Goal: Information Seeking & Learning: Learn about a topic

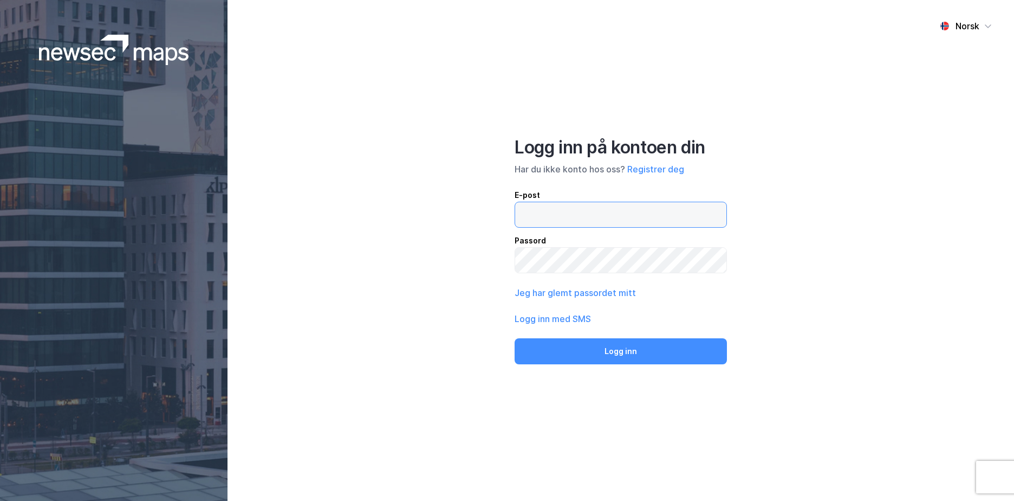
click at [575, 212] on input "email" at bounding box center [620, 214] width 211 height 25
type input "[EMAIL_ADDRESS][DOMAIN_NAME]"
click at [515, 338] on button "Logg inn" at bounding box center [621, 351] width 212 height 26
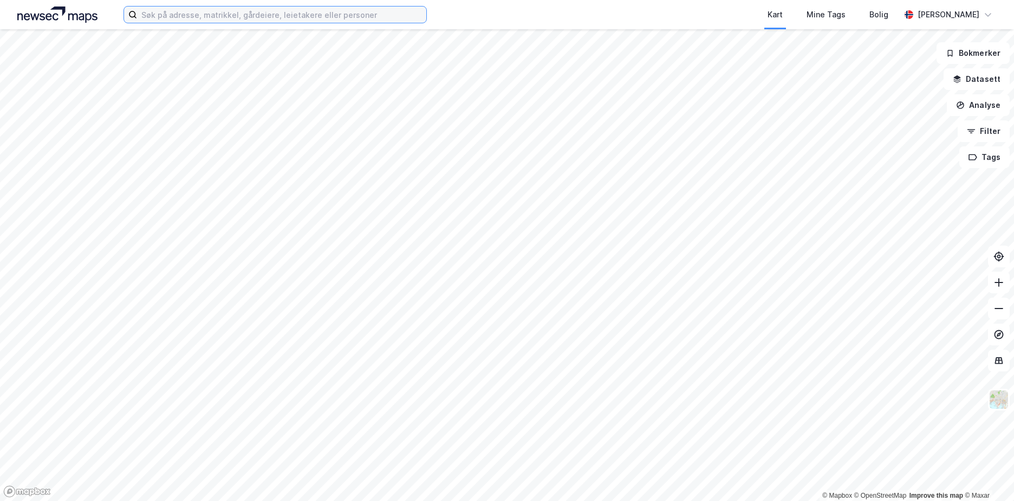
click at [150, 12] on input at bounding box center [281, 15] width 289 height 16
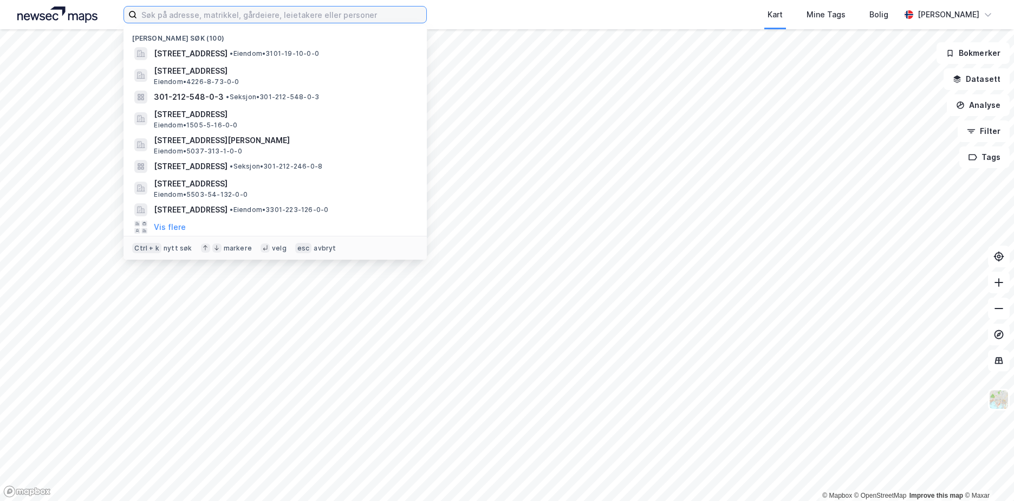
paste input "5038/127/101"
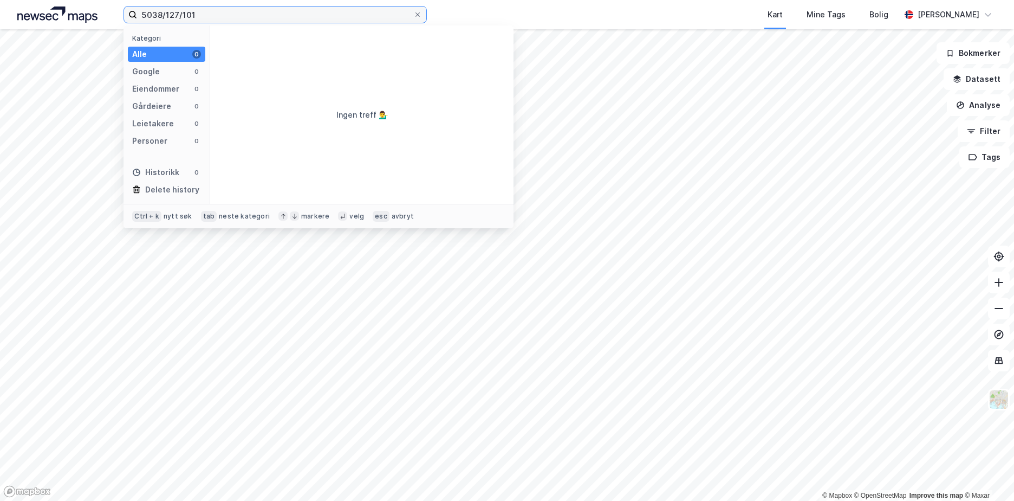
drag, startPoint x: 198, startPoint y: 14, endPoint x: 182, endPoint y: 17, distance: 16.6
click at [182, 17] on input "5038/127/101" at bounding box center [275, 15] width 276 height 16
click at [221, 10] on input "5038/127/101" at bounding box center [275, 15] width 276 height 16
click at [228, 18] on input "5038/127/101/0/0" at bounding box center [275, 15] width 276 height 16
drag, startPoint x: 213, startPoint y: 10, endPoint x: 165, endPoint y: 14, distance: 47.8
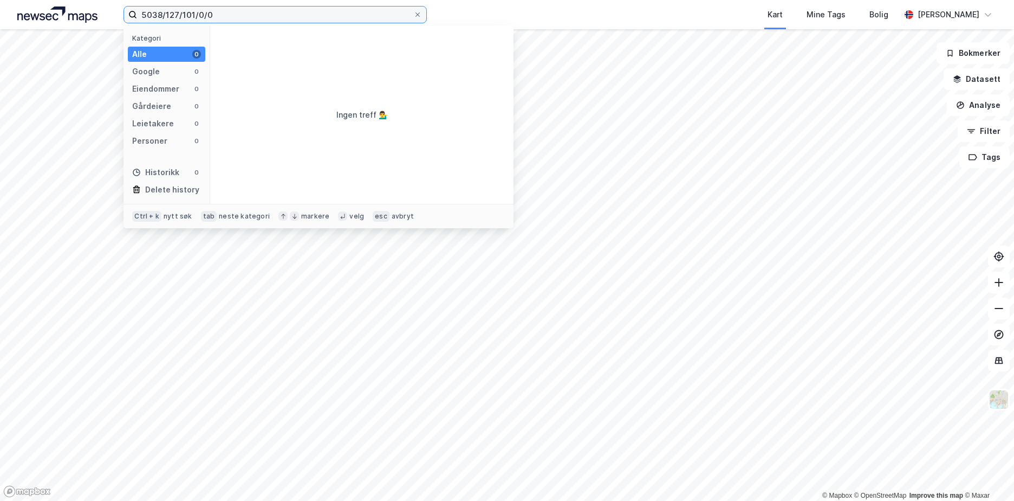
click at [165, 14] on input "5038/127/101/0/0" at bounding box center [275, 15] width 276 height 16
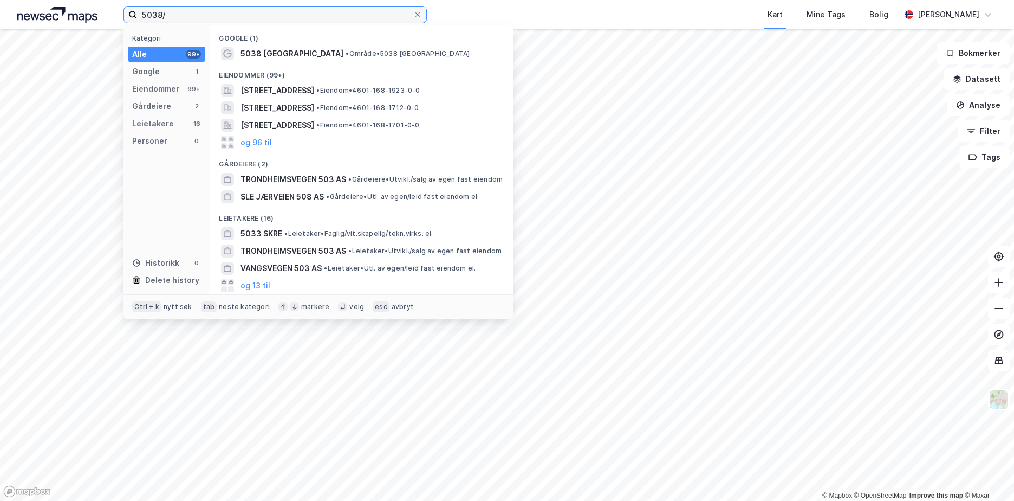
click at [177, 14] on input "5038/" at bounding box center [275, 15] width 276 height 16
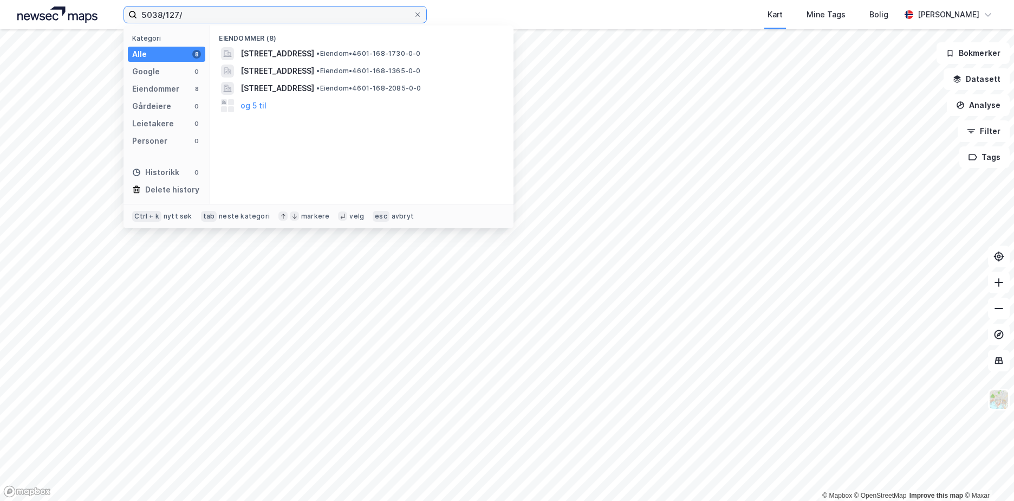
click at [191, 11] on input "5038/127/" at bounding box center [275, 15] width 276 height 16
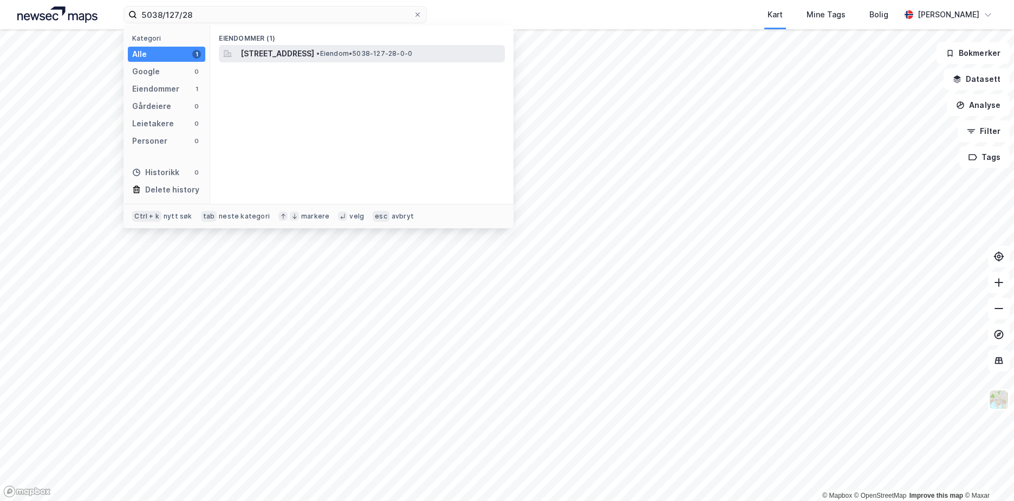
click at [314, 49] on span "[STREET_ADDRESS]" at bounding box center [278, 53] width 74 height 13
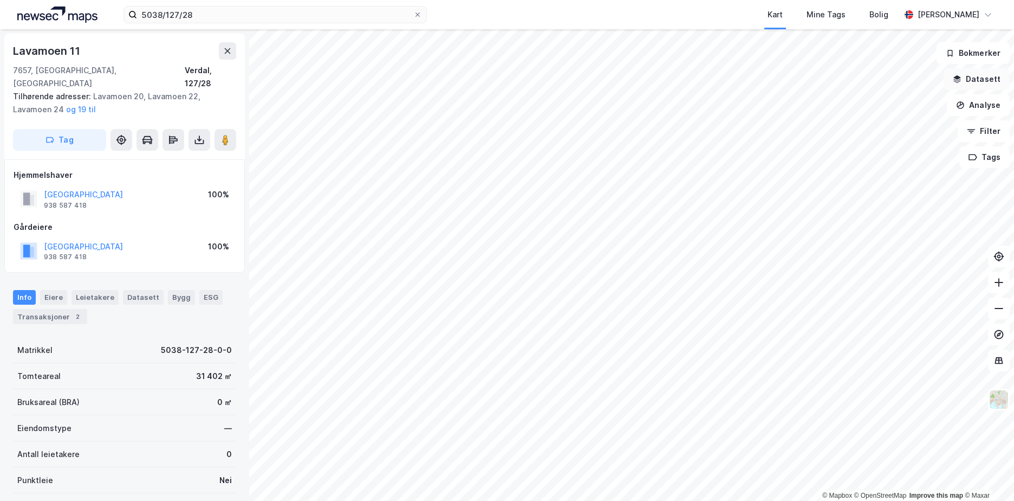
click at [1005, 73] on button "Datasett" at bounding box center [977, 79] width 66 height 22
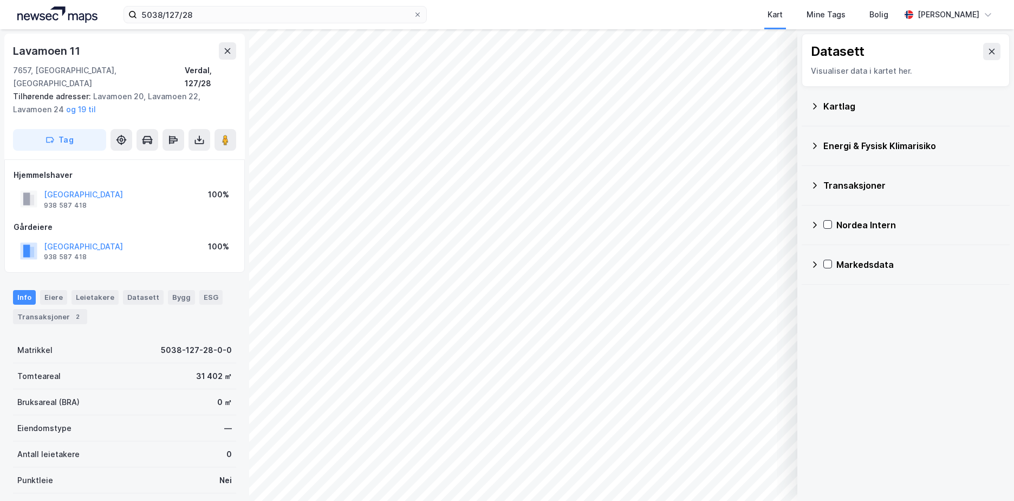
click at [815, 103] on icon at bounding box center [815, 106] width 9 height 9
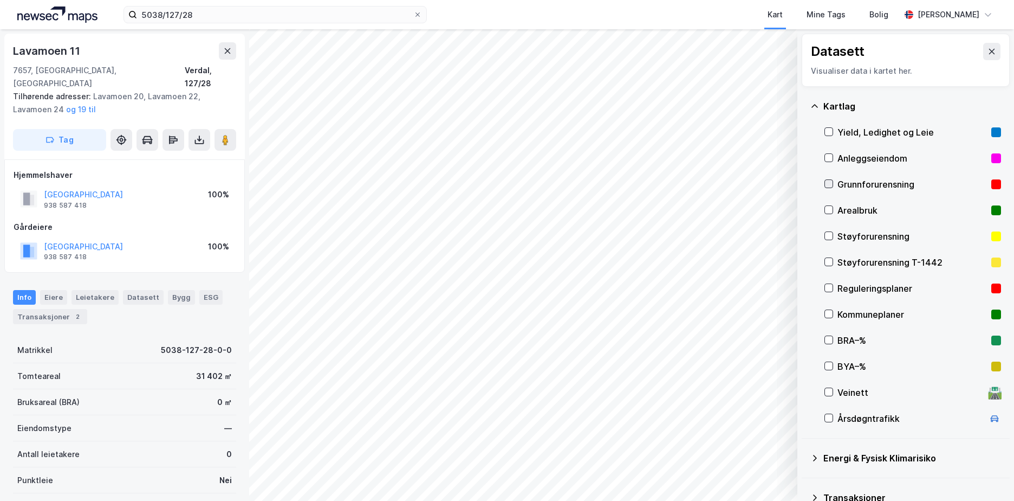
click at [827, 180] on icon at bounding box center [829, 184] width 8 height 8
click at [816, 105] on icon at bounding box center [815, 106] width 9 height 9
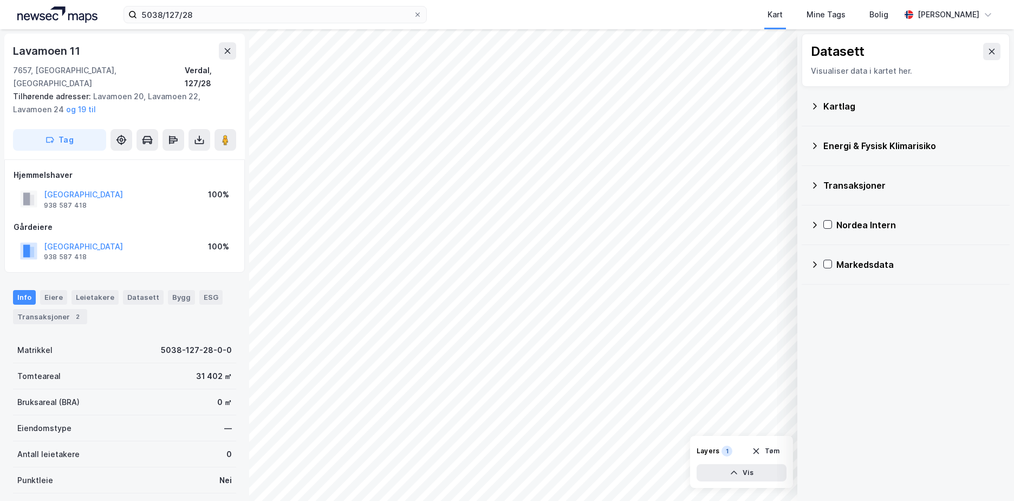
click at [817, 147] on icon at bounding box center [815, 145] width 9 height 9
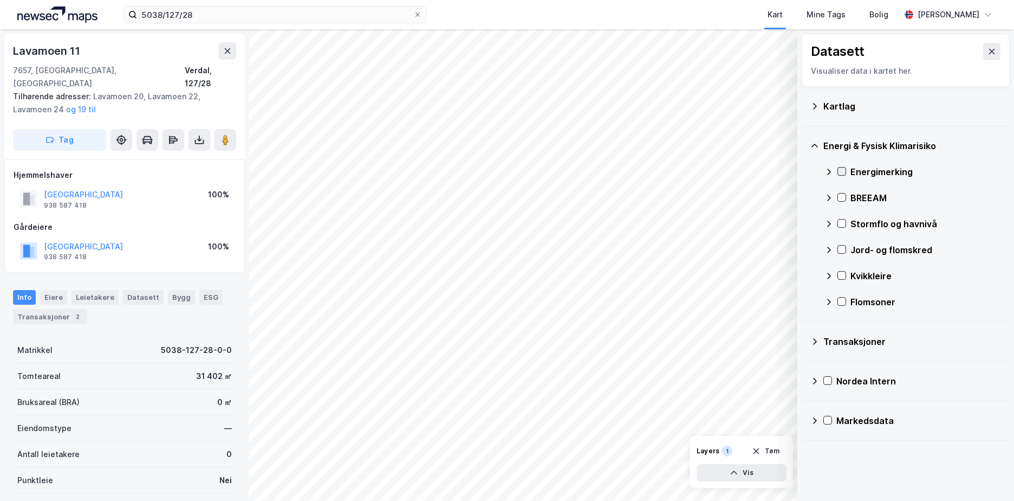
click at [843, 171] on icon at bounding box center [842, 171] width 8 height 8
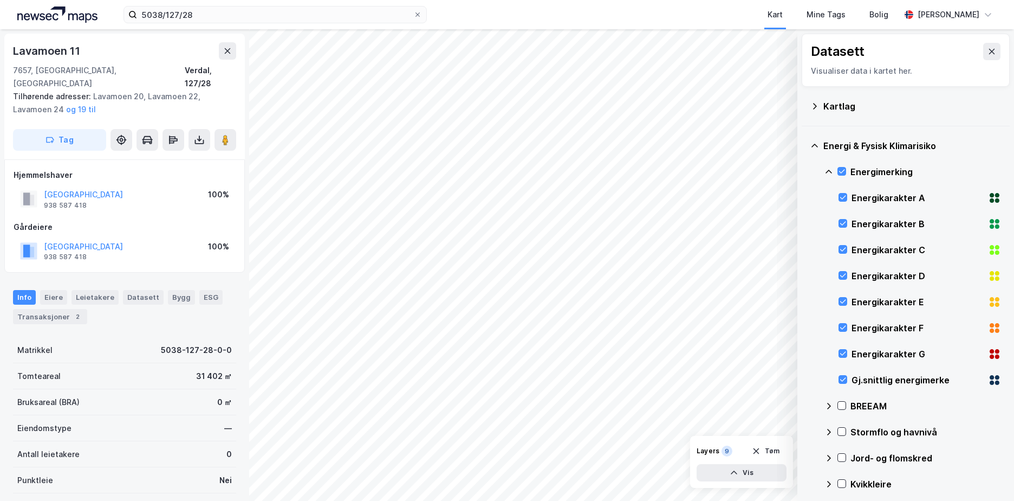
click at [827, 169] on icon at bounding box center [829, 171] width 9 height 9
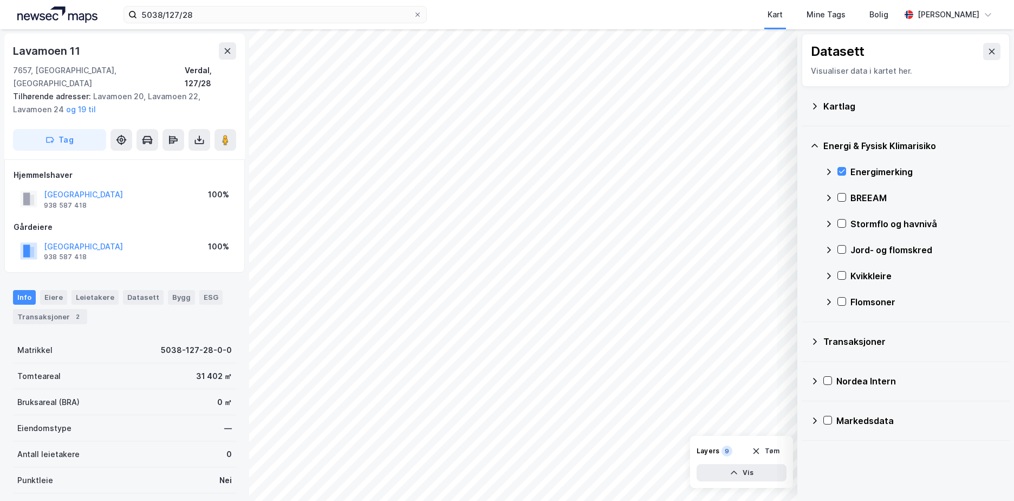
click at [851, 224] on div "Stormflo og havnivå" at bounding box center [913, 224] width 177 height 26
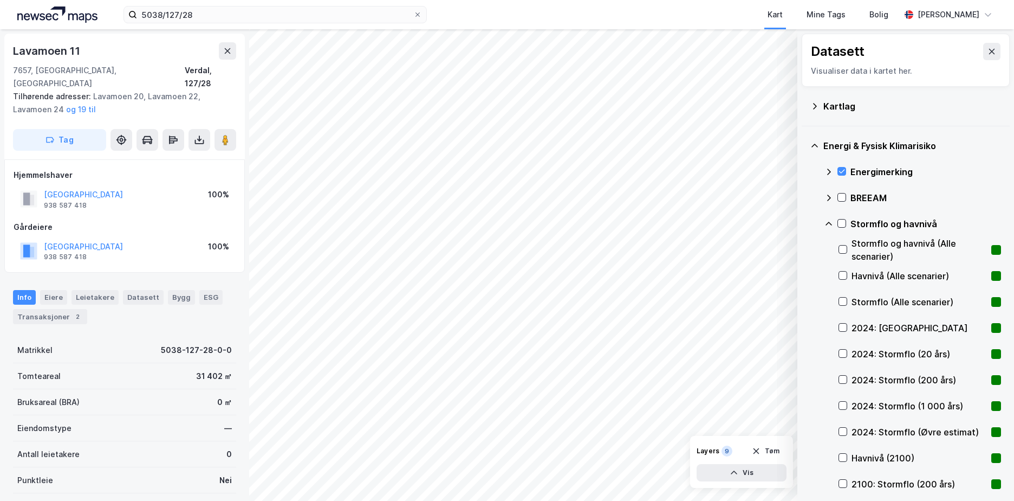
click at [836, 222] on div "Stormflo og havnivå" at bounding box center [913, 224] width 177 height 26
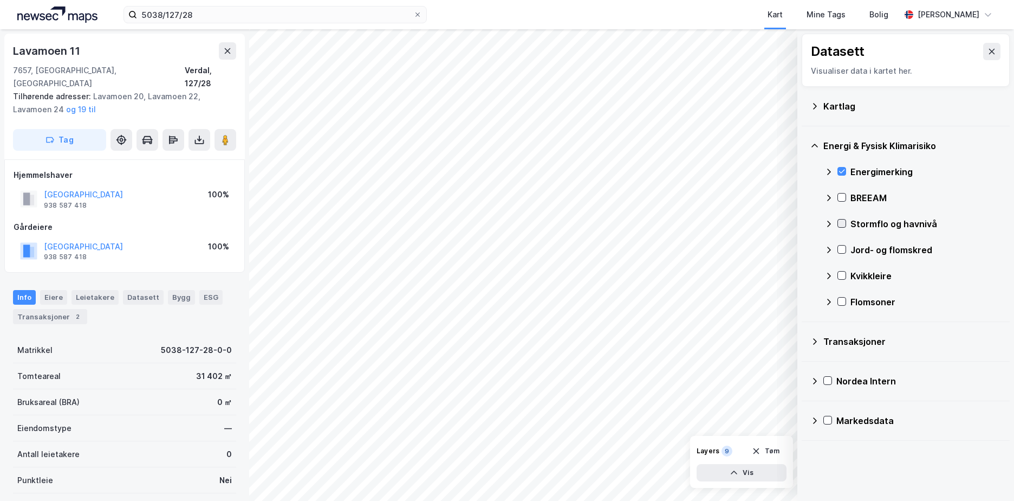
click at [839, 220] on icon at bounding box center [842, 223] width 8 height 8
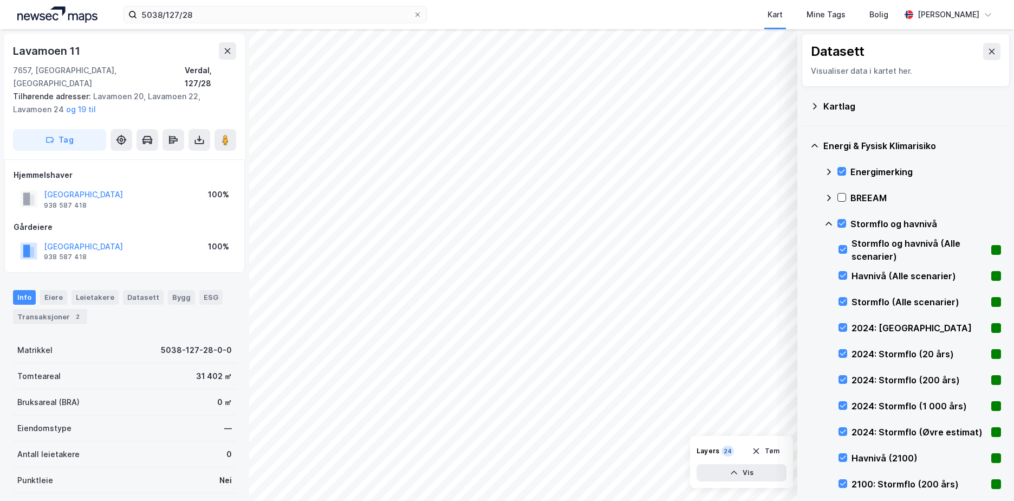
drag, startPoint x: 826, startPoint y: 219, endPoint x: 842, endPoint y: 248, distance: 32.5
click at [825, 219] on icon at bounding box center [829, 223] width 9 height 9
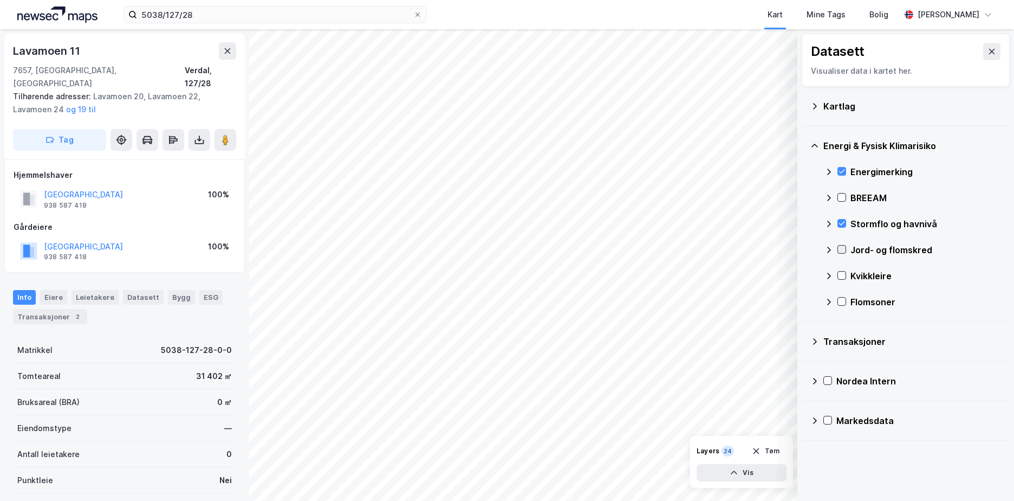
click at [843, 248] on icon at bounding box center [842, 249] width 8 height 8
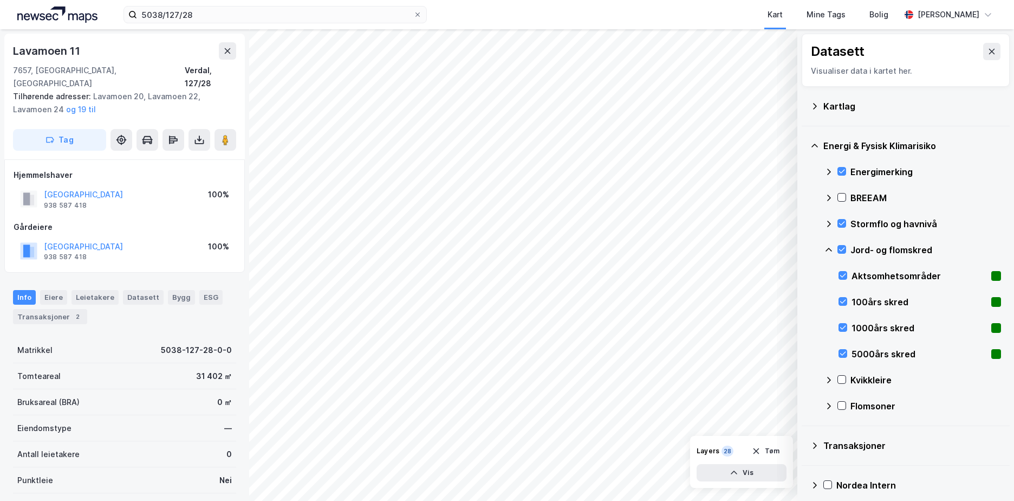
click at [830, 248] on icon at bounding box center [829, 249] width 9 height 9
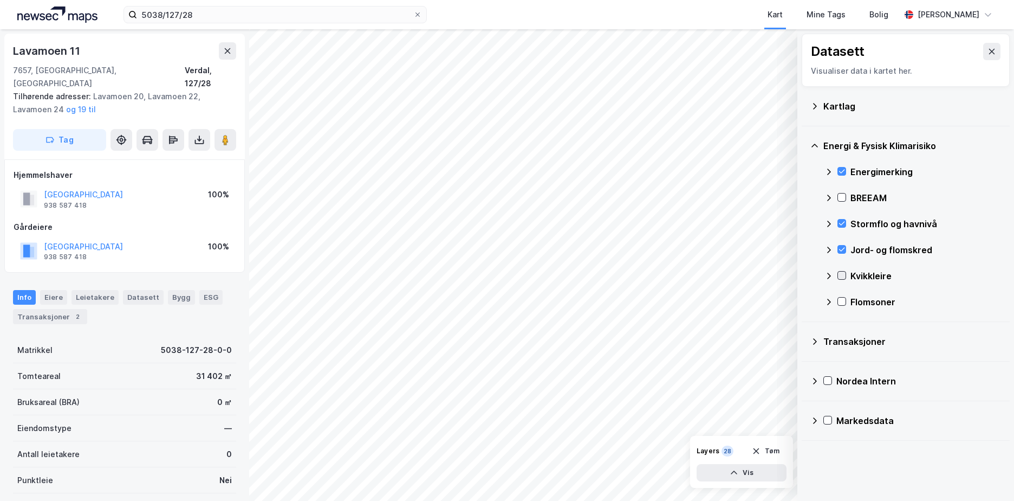
click at [842, 273] on icon at bounding box center [842, 275] width 8 height 8
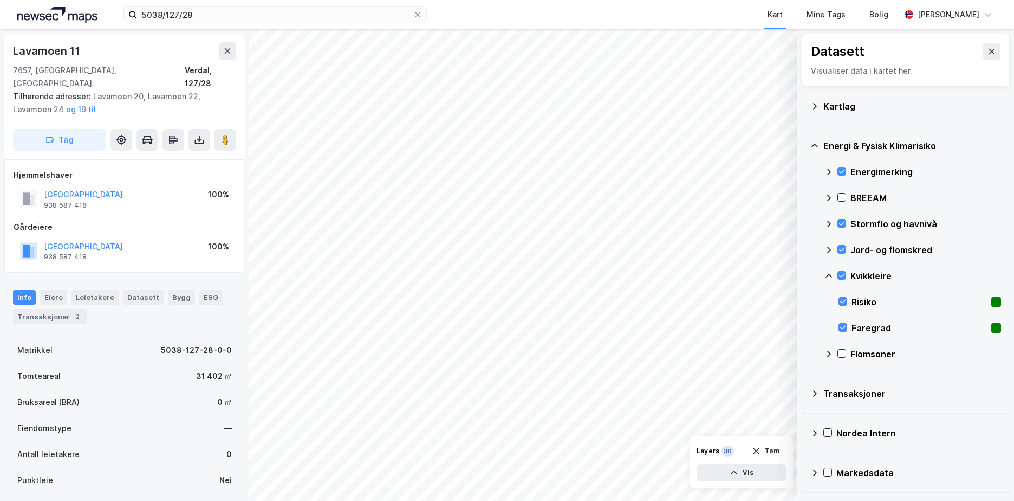
click at [827, 273] on icon at bounding box center [829, 275] width 9 height 9
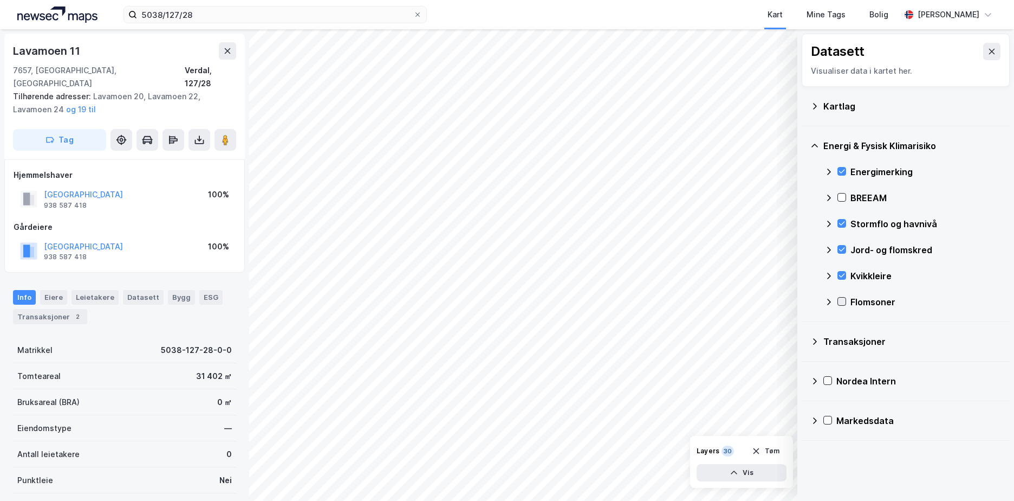
click at [843, 301] on icon at bounding box center [842, 302] width 6 height 4
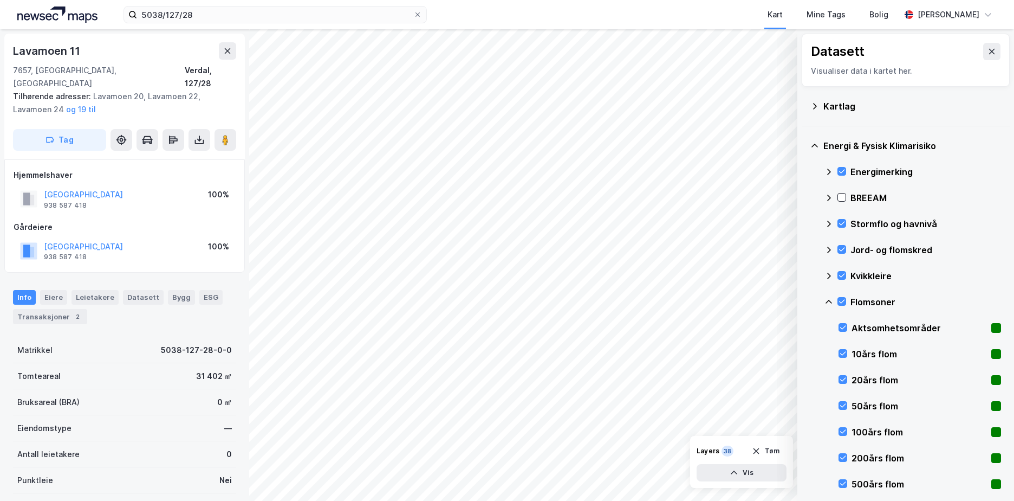
click at [830, 298] on icon at bounding box center [829, 302] width 9 height 9
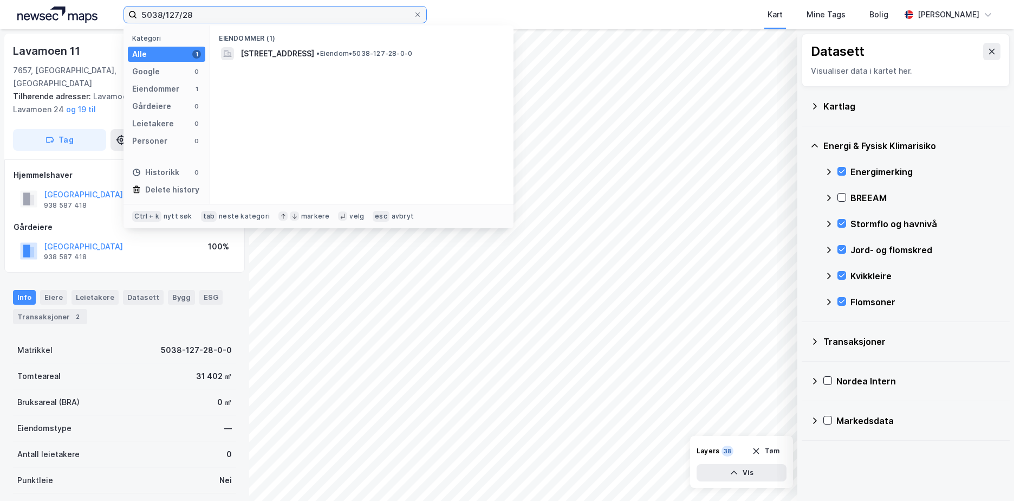
drag, startPoint x: 216, startPoint y: 7, endPoint x: 191, endPoint y: 16, distance: 27.1
click at [192, 16] on input "5038/127/28" at bounding box center [275, 15] width 276 height 16
drag, startPoint x: 193, startPoint y: 15, endPoint x: 183, endPoint y: 15, distance: 10.8
click at [183, 15] on input "5038/127/28" at bounding box center [275, 15] width 276 height 16
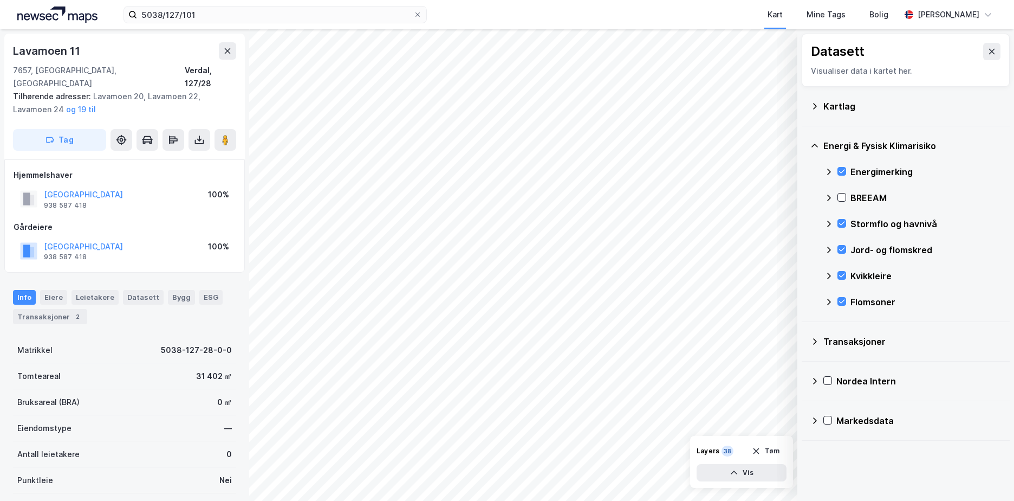
click at [108, 29] on div "5038/127/101 Kart Mine Tags Bolig [PERSON_NAME]" at bounding box center [507, 14] width 1014 height 29
click at [778, 447] on button "Tøm" at bounding box center [766, 450] width 42 height 17
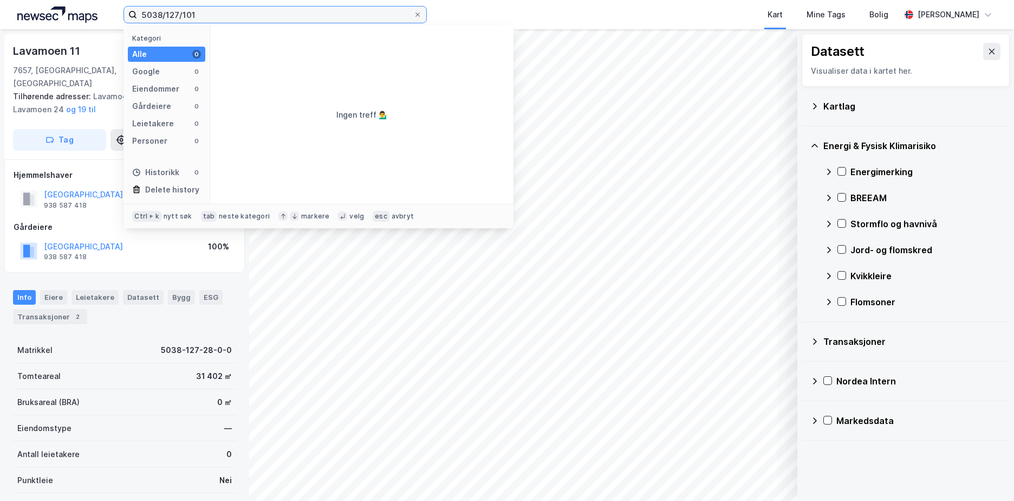
drag, startPoint x: 205, startPoint y: 16, endPoint x: 126, endPoint y: 14, distance: 79.1
click at [126, 14] on label "5038/127/101" at bounding box center [275, 14] width 303 height 17
paste input "3212/2/1199"
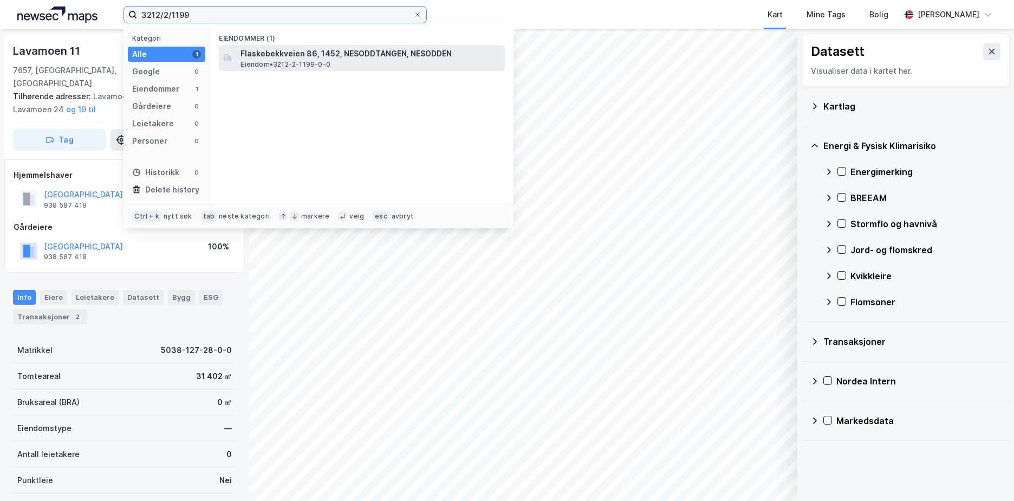
type input "3212/2/1199"
click at [305, 59] on span "Flaskebekkveien 86, 1452, NESODDTANGEN, NESODDEN" at bounding box center [371, 53] width 260 height 13
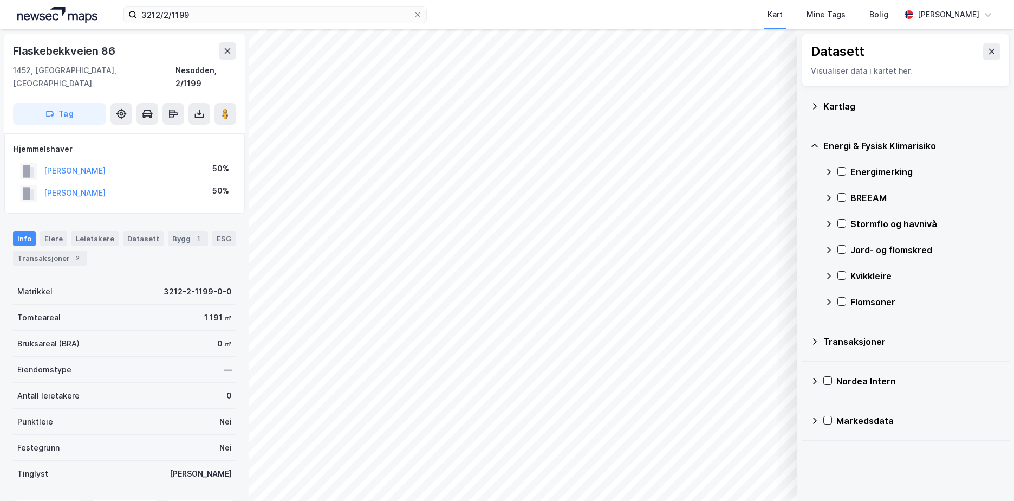
click at [817, 105] on icon at bounding box center [815, 106] width 9 height 9
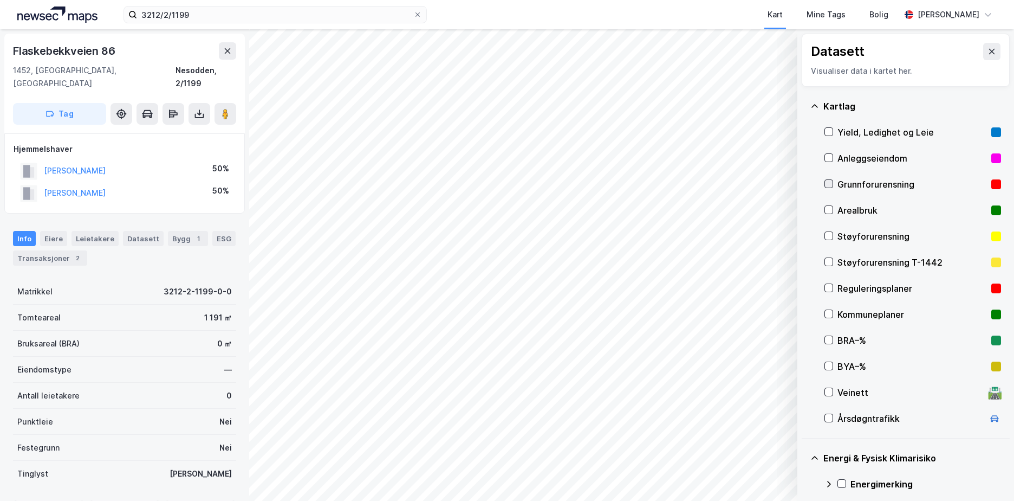
click at [830, 184] on icon at bounding box center [829, 184] width 8 height 8
click at [817, 105] on icon at bounding box center [815, 106] width 9 height 9
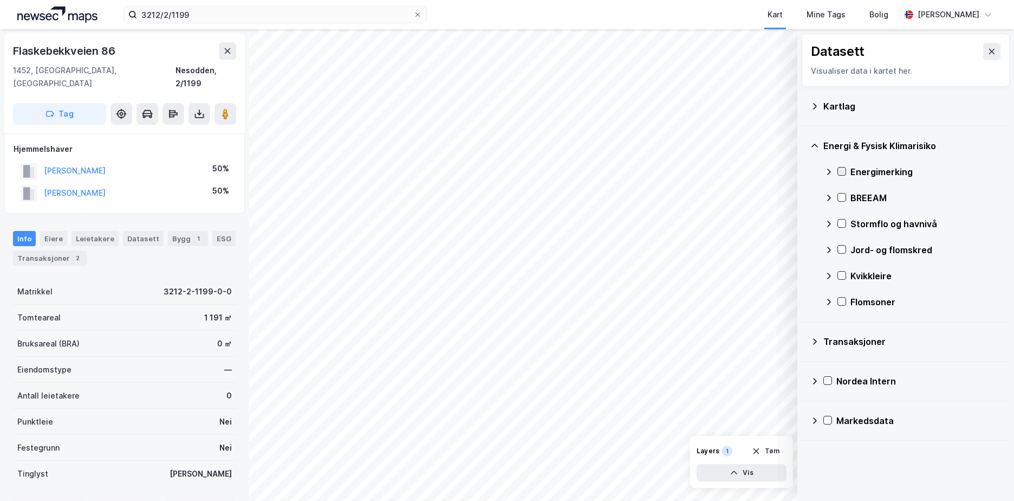
click at [838, 170] on div at bounding box center [842, 171] width 9 height 9
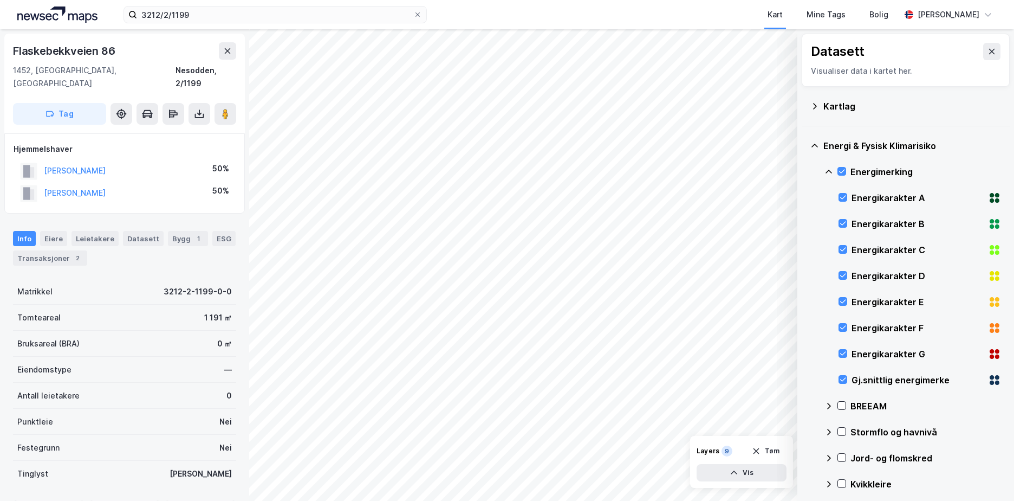
click at [830, 167] on icon at bounding box center [829, 171] width 9 height 9
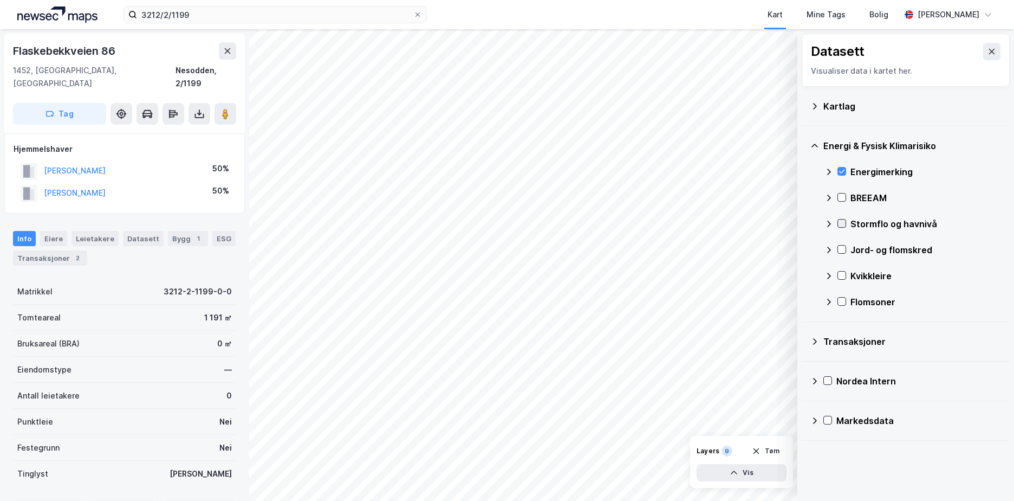
click at [843, 224] on icon at bounding box center [842, 224] width 6 height 4
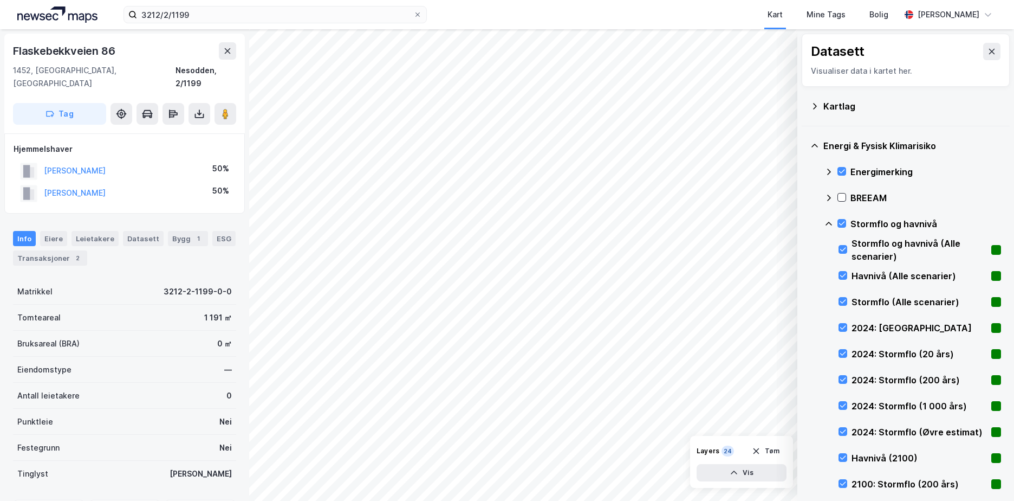
click at [830, 222] on icon at bounding box center [829, 223] width 9 height 9
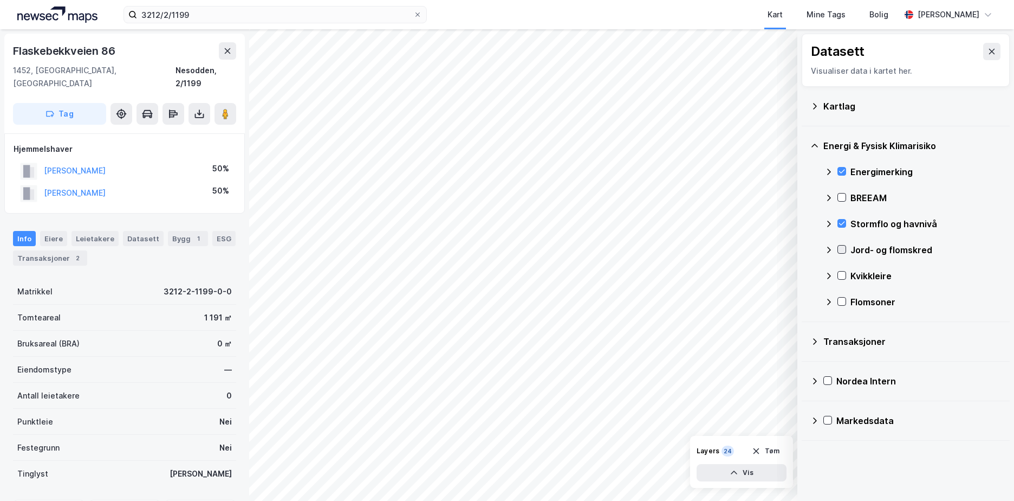
click at [843, 248] on icon at bounding box center [842, 249] width 8 height 8
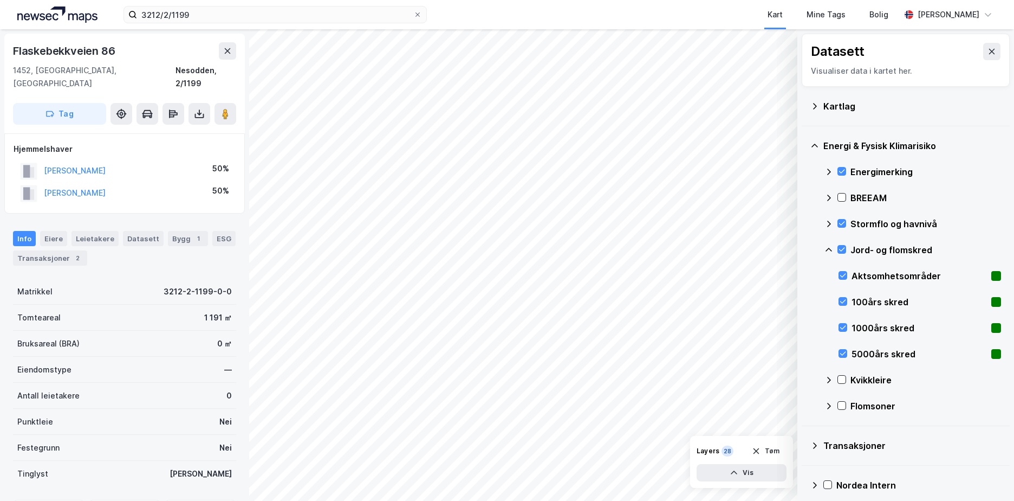
click at [831, 250] on icon at bounding box center [829, 250] width 7 height 4
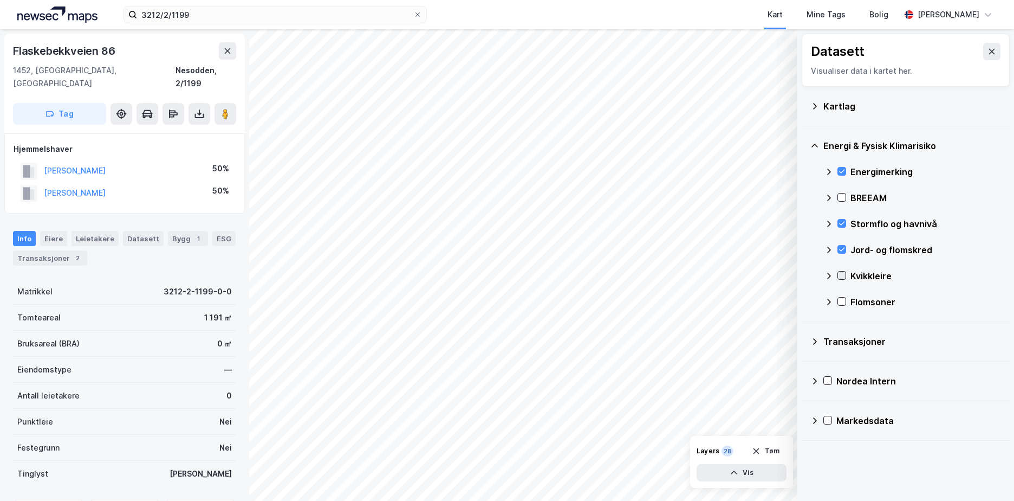
click at [842, 275] on icon at bounding box center [842, 275] width 8 height 8
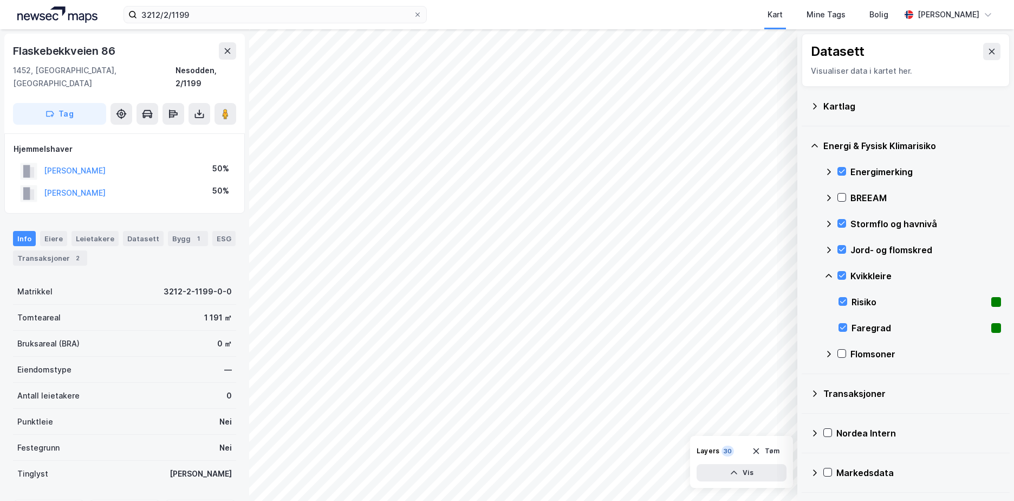
click at [831, 276] on icon at bounding box center [829, 276] width 7 height 4
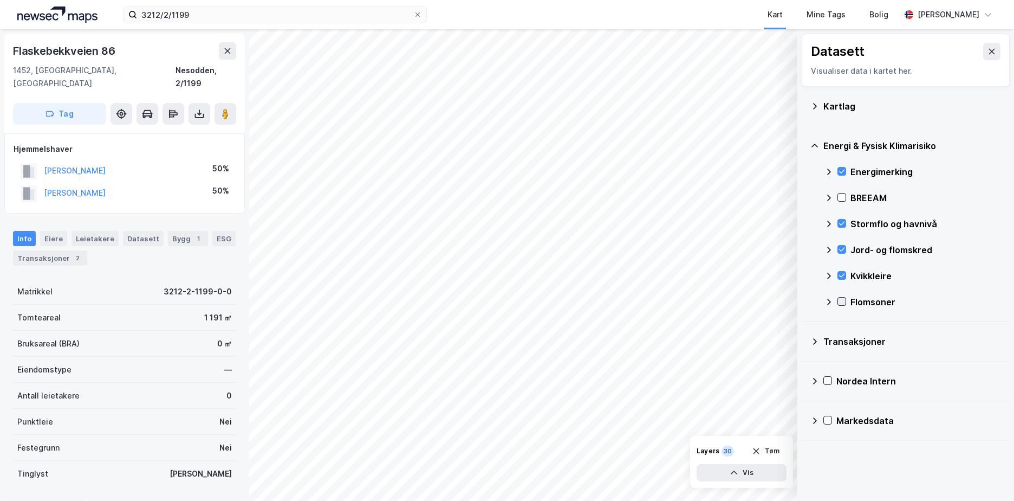
click at [845, 300] on icon at bounding box center [842, 302] width 8 height 8
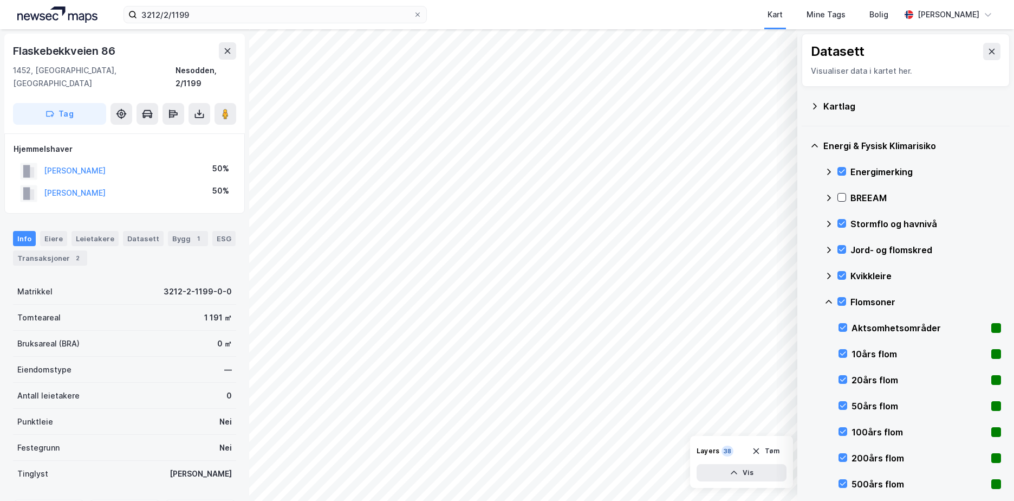
click at [832, 300] on icon at bounding box center [829, 302] width 9 height 9
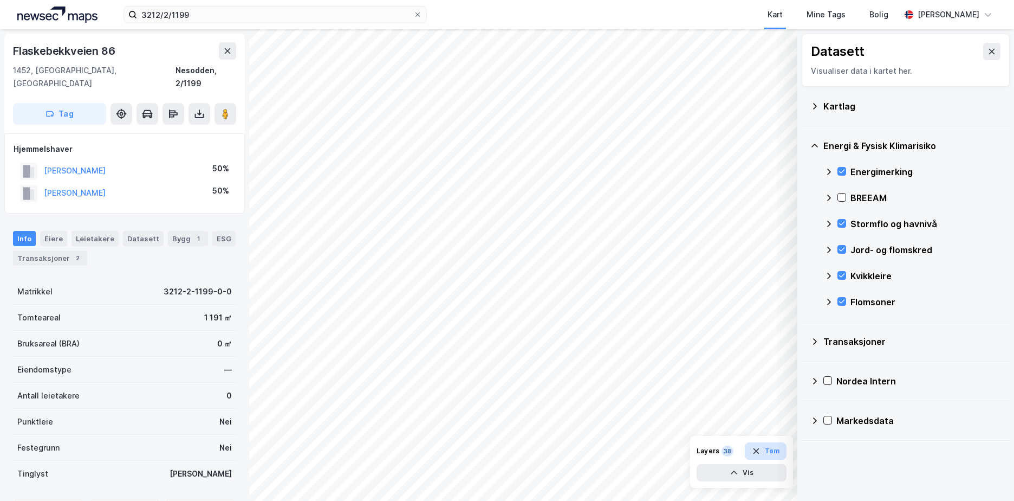
click at [768, 450] on button "Tøm" at bounding box center [766, 450] width 42 height 17
